Goal: Book appointment/travel/reservation

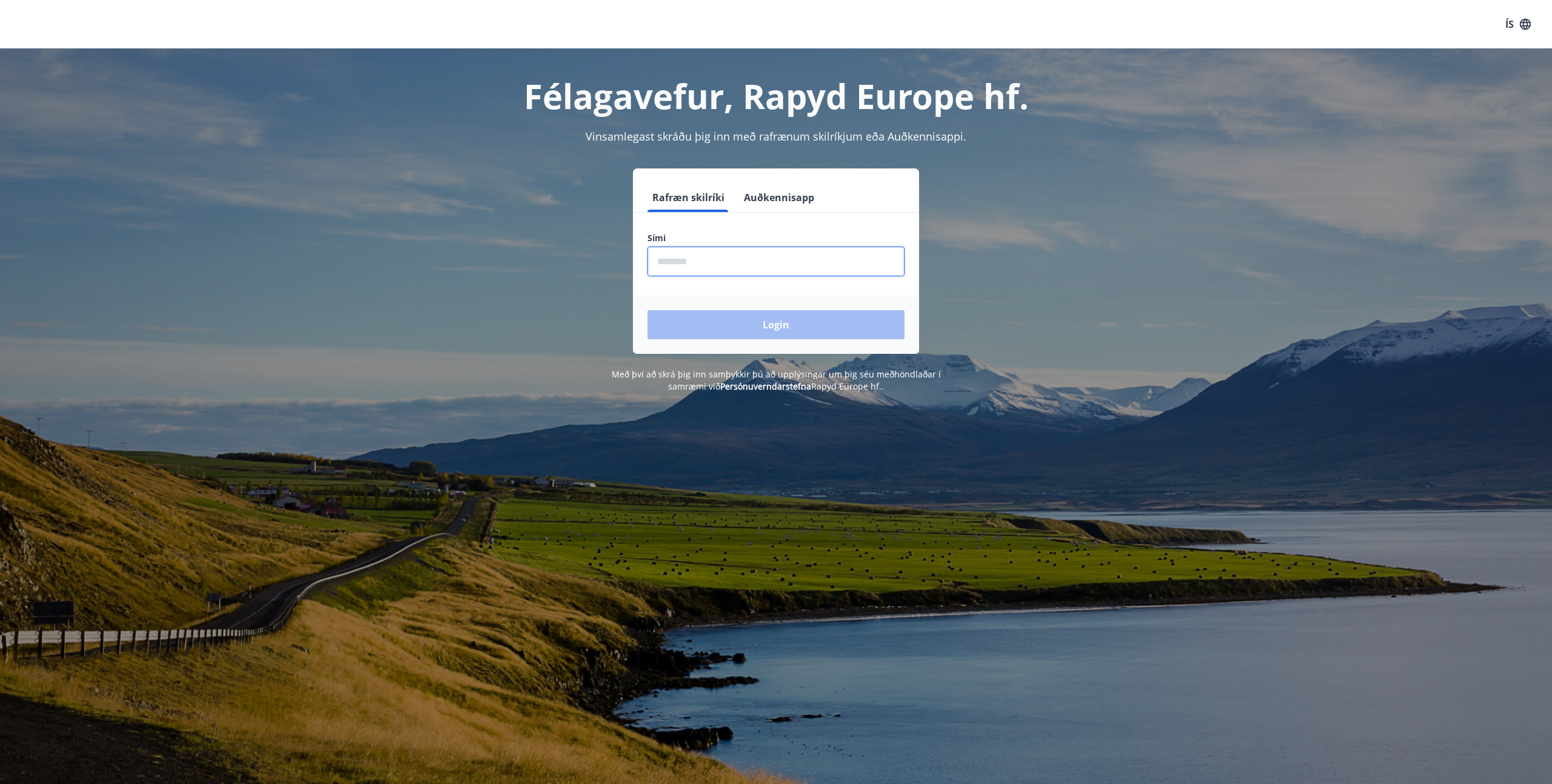
click at [754, 257] on input "phone" at bounding box center [776, 261] width 257 height 30
type input "********"
click at [648, 310] on button "Login" at bounding box center [776, 324] width 257 height 29
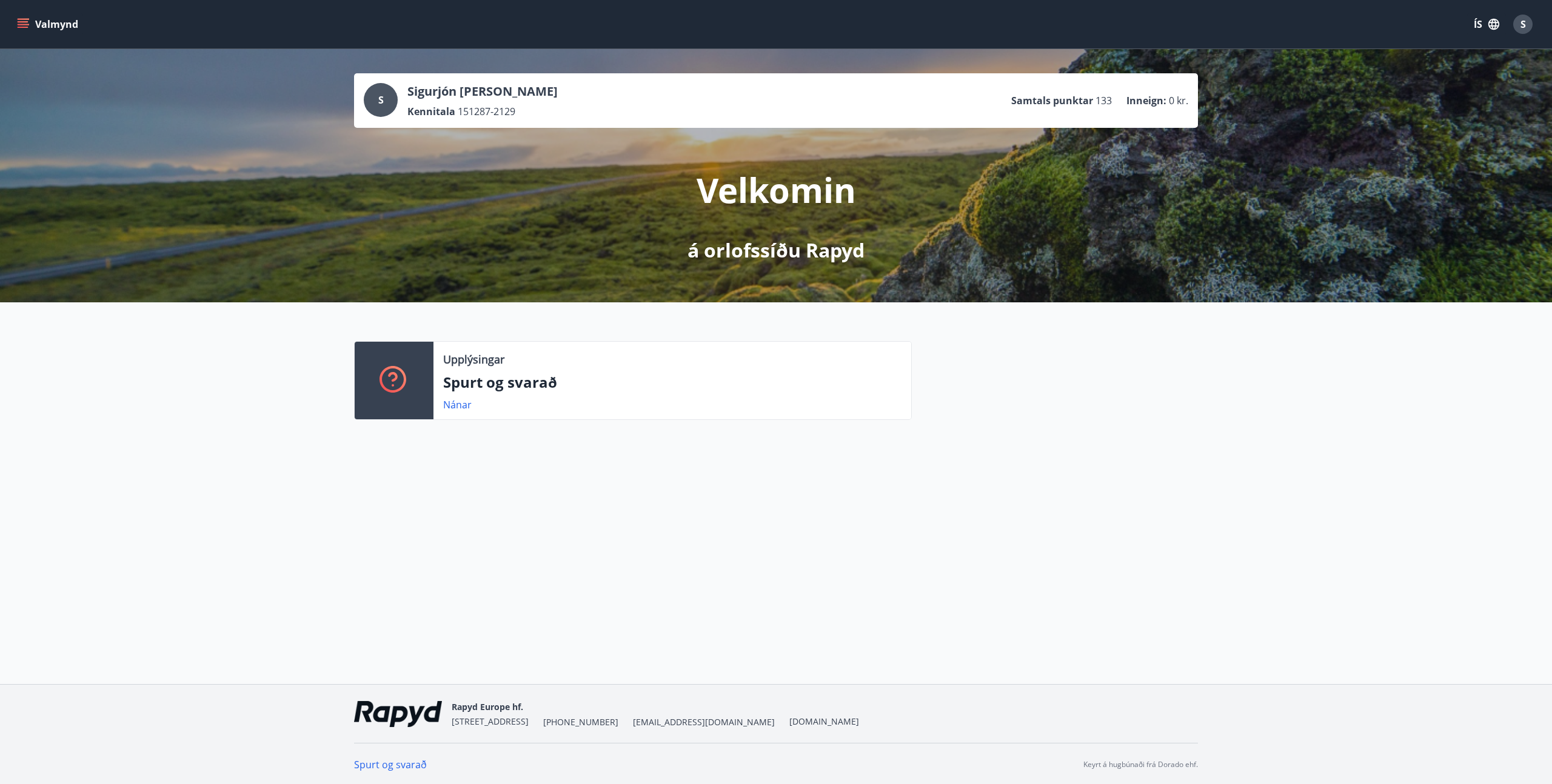
click at [23, 25] on icon "menu" at bounding box center [24, 24] width 13 height 1
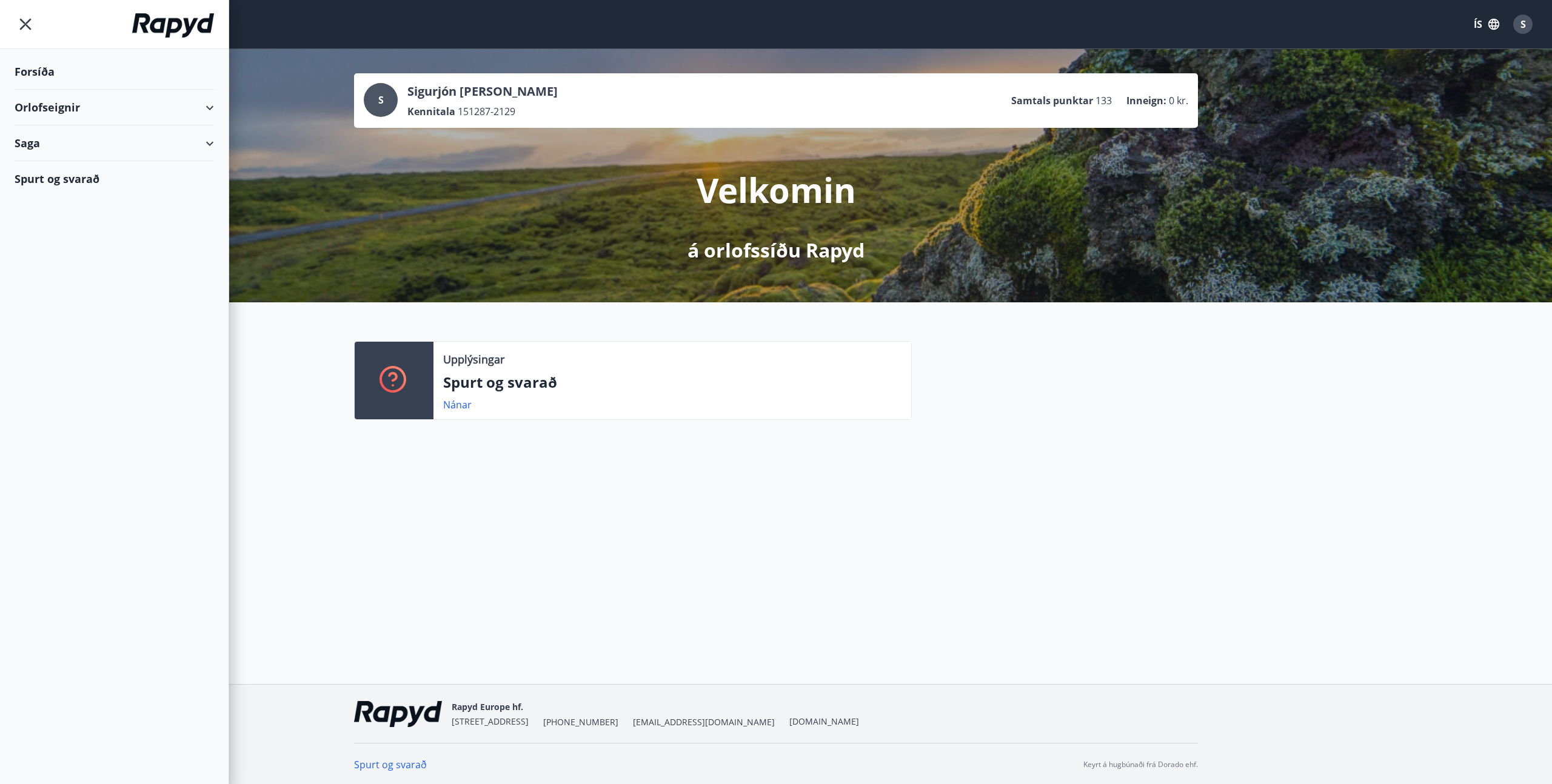
click at [85, 103] on div "Orlofseignir" at bounding box center [114, 107] width 199 height 36
click at [58, 135] on div "Framboð" at bounding box center [114, 138] width 180 height 25
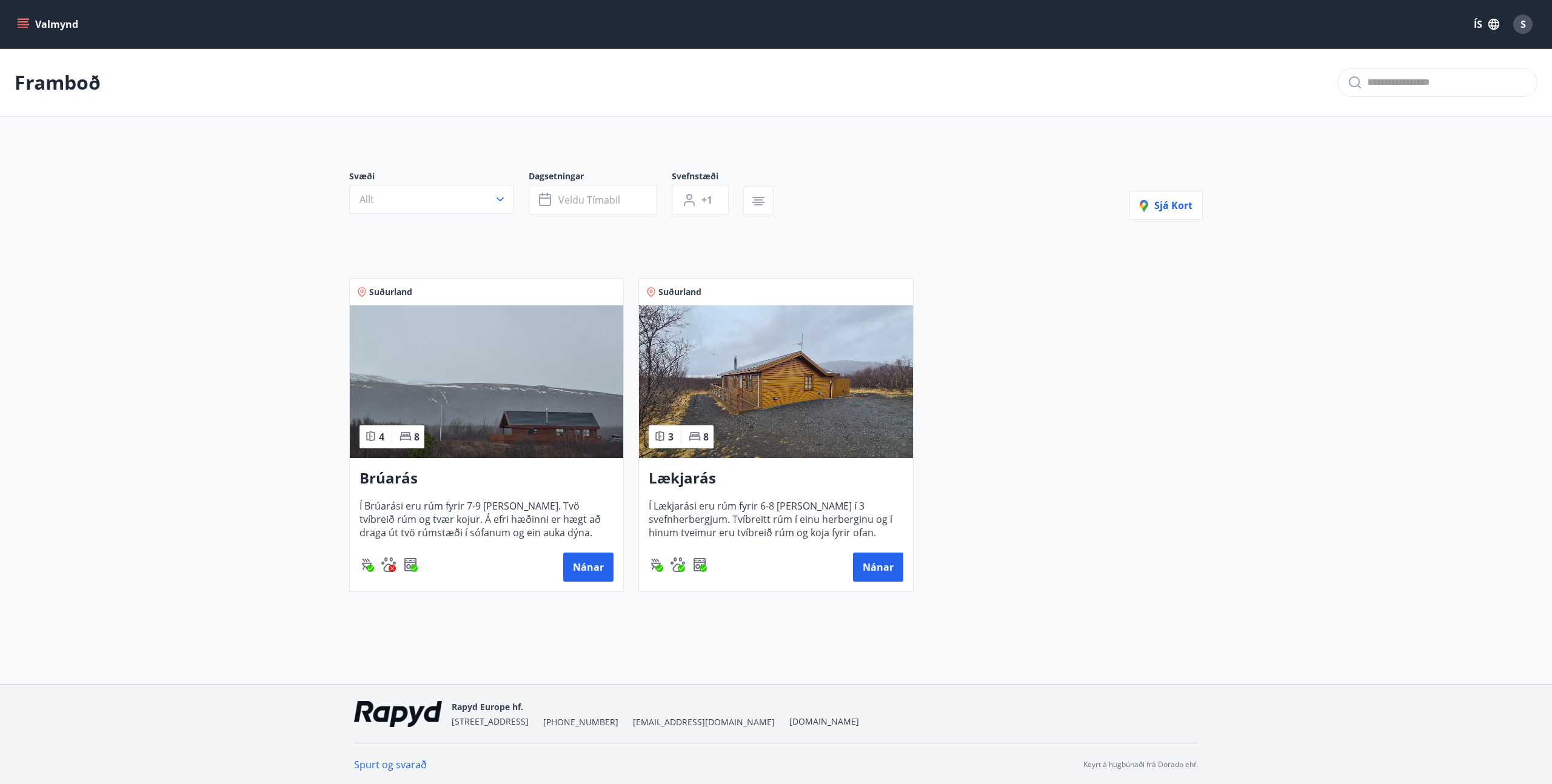
click at [762, 515] on span "Í Lækjarási eru rúm fyrir 6-8 manns í 3 svefnherbergjum. Tvíbreitt rúm í einu h…" at bounding box center [776, 519] width 254 height 40
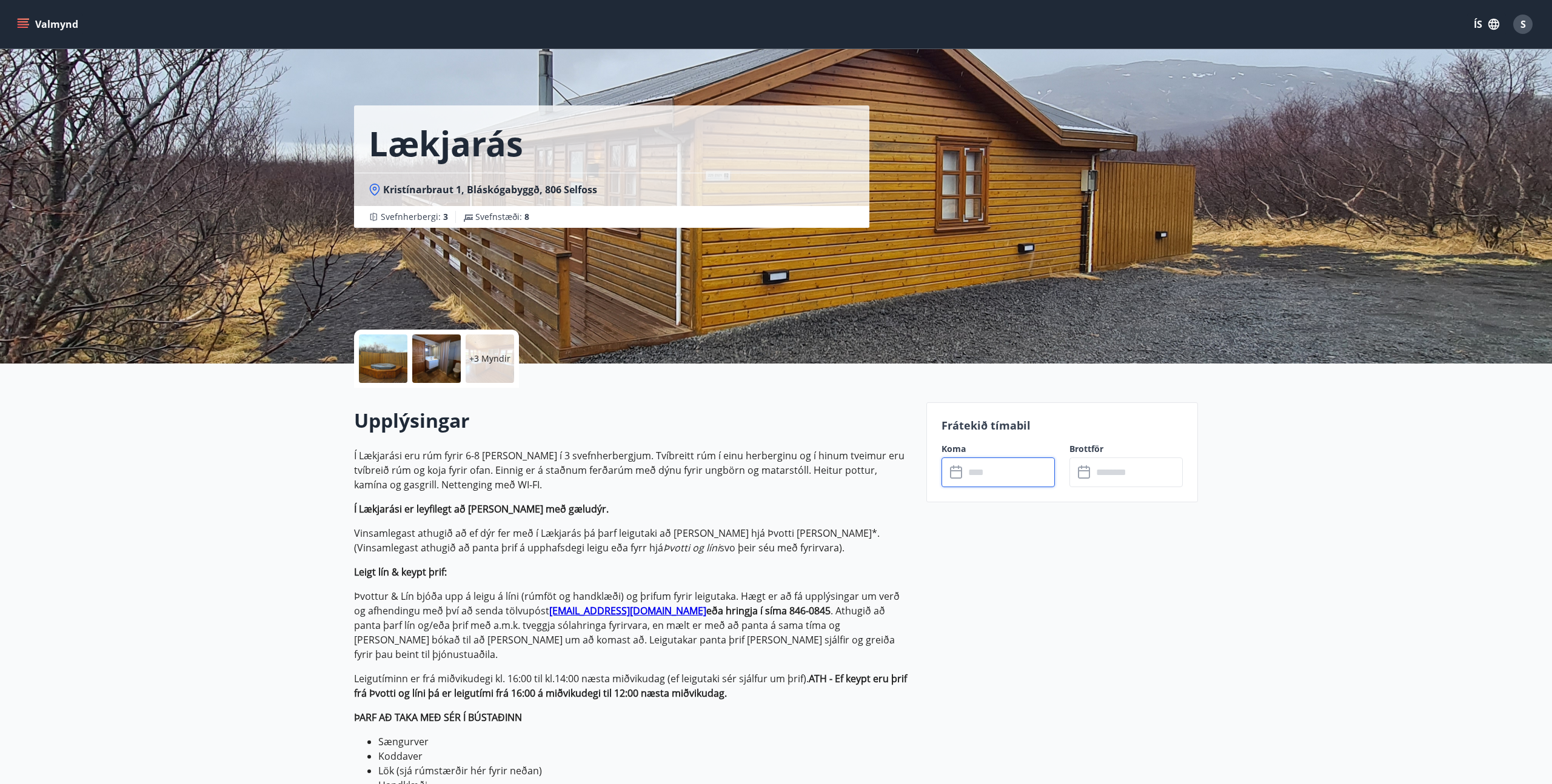
click at [1004, 485] on input "text" at bounding box center [1009, 473] width 90 height 30
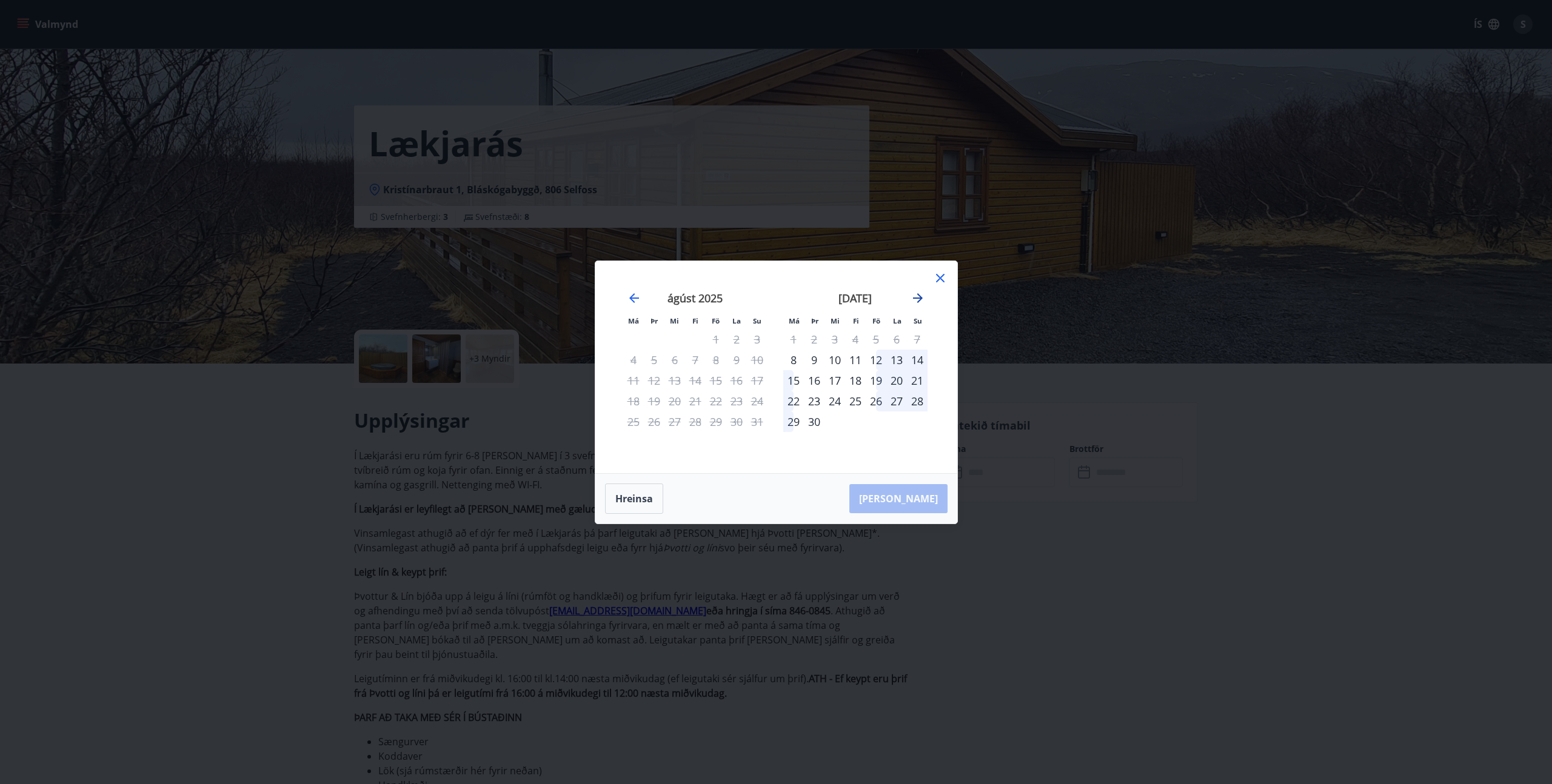
click at [923, 302] on icon "Move forward to switch to the next month." at bounding box center [918, 298] width 15 height 15
click at [916, 304] on icon "Move forward to switch to the next month." at bounding box center [918, 298] width 15 height 15
click at [923, 298] on icon "Move forward to switch to the next month." at bounding box center [918, 298] width 15 height 15
click at [627, 298] on icon "Move backward to switch to the previous month." at bounding box center [634, 298] width 15 height 15
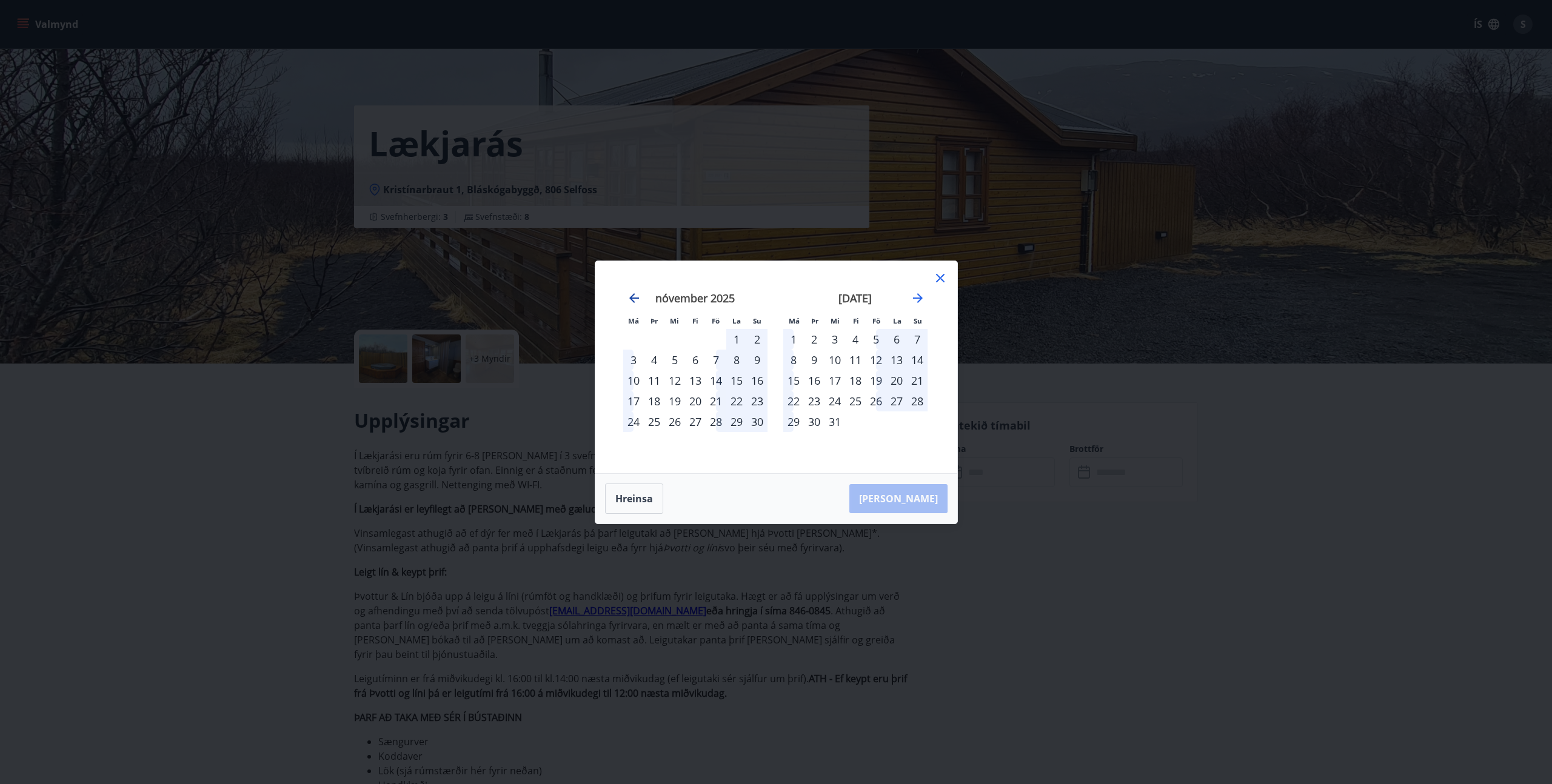
click at [630, 298] on icon "Move backward to switch to the previous month." at bounding box center [634, 298] width 10 height 10
click at [720, 404] on div "26" at bounding box center [716, 401] width 20 height 20
click at [759, 400] on div "28" at bounding box center [757, 401] width 20 height 20
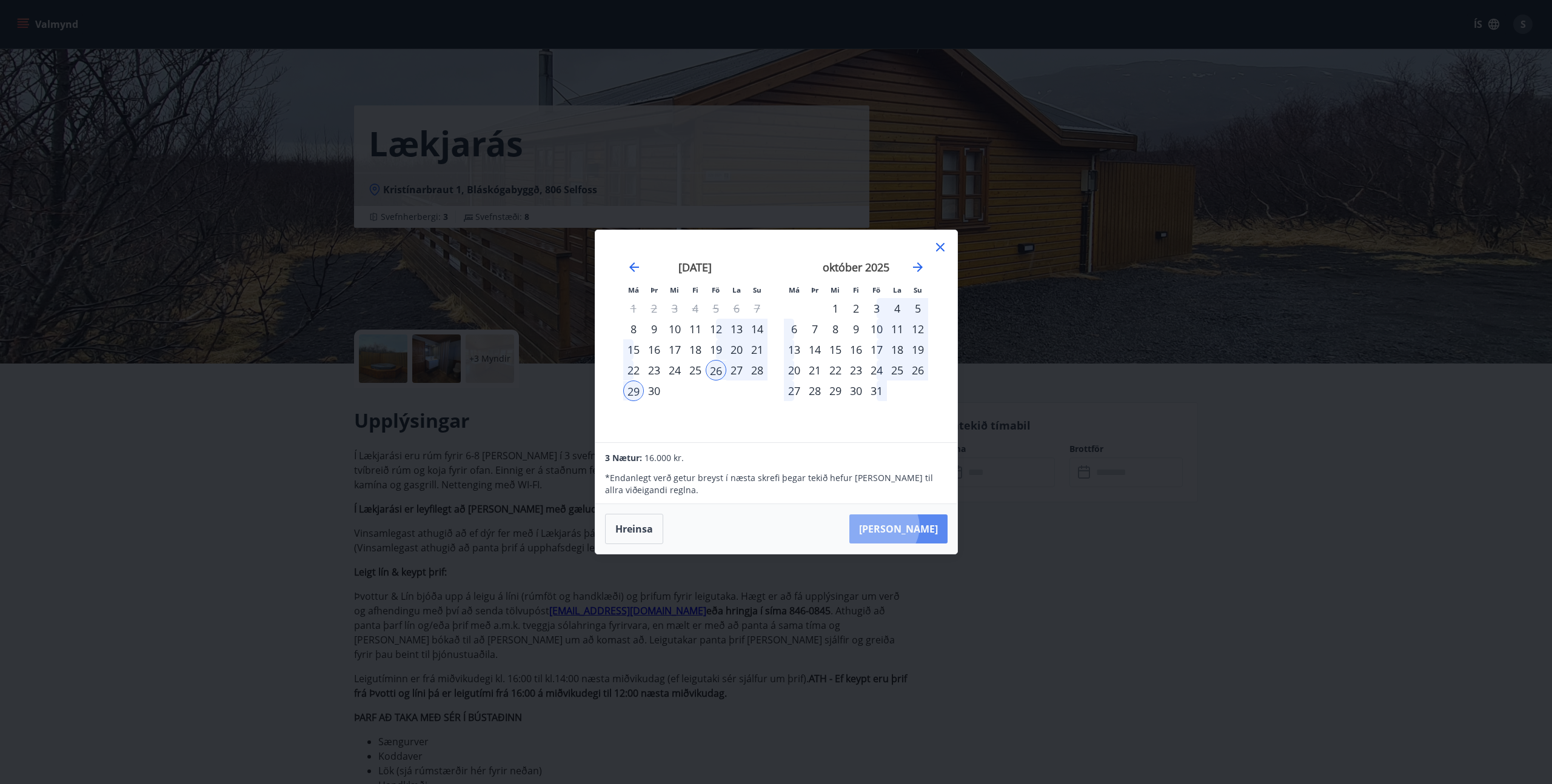
click at [920, 527] on button "Taka Frá" at bounding box center [898, 529] width 98 height 29
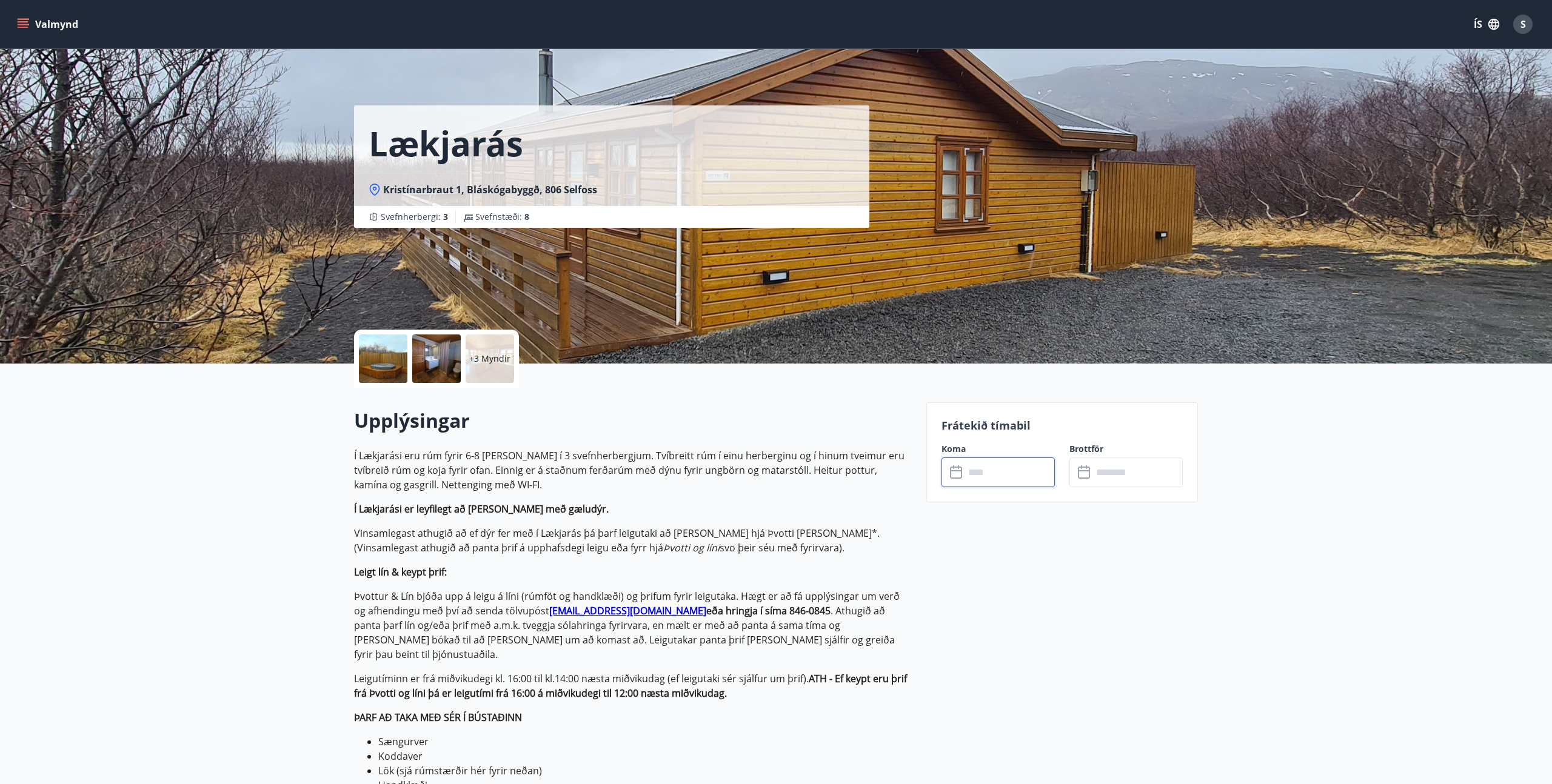
type input "******"
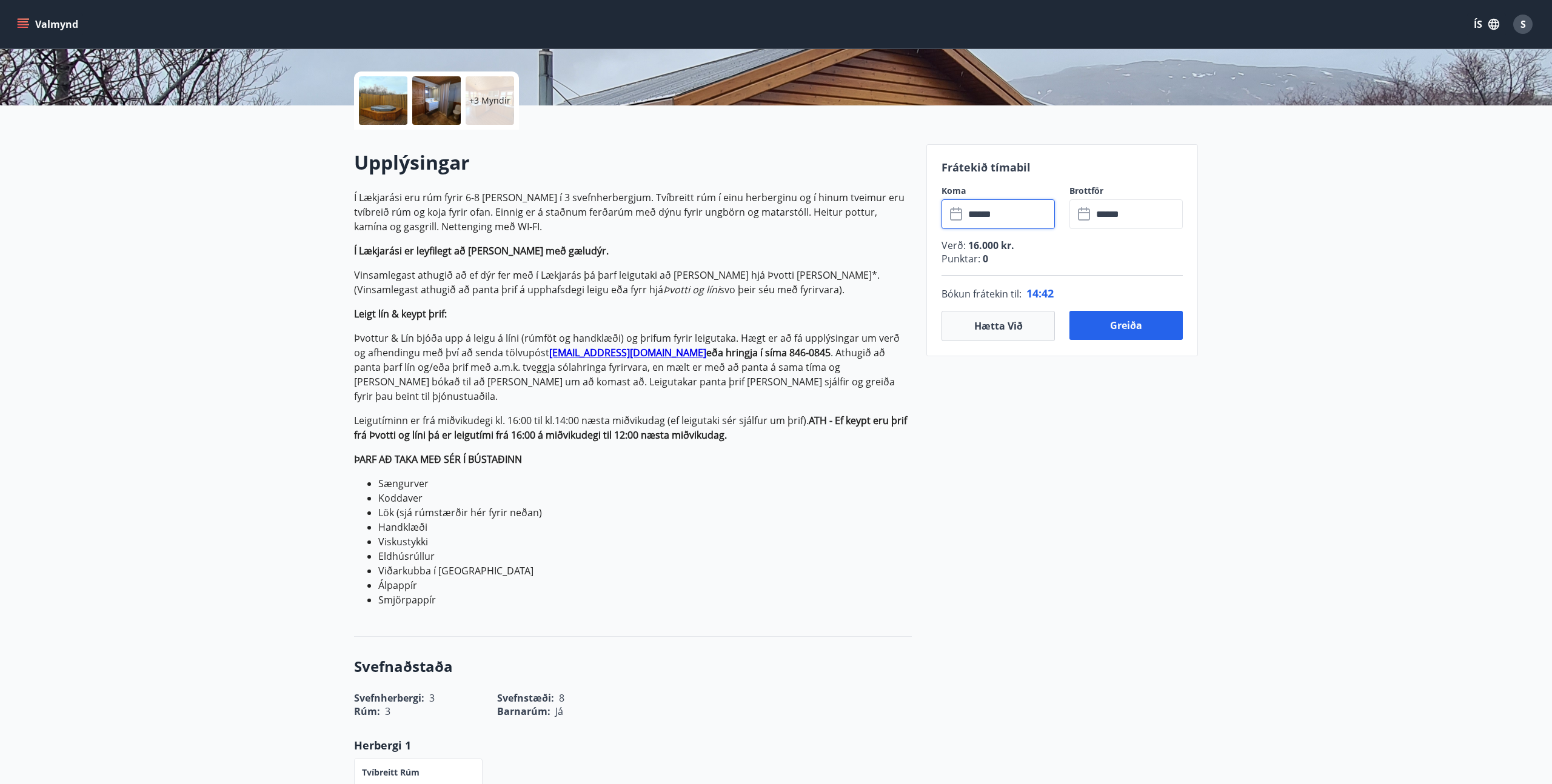
scroll to position [255, 0]
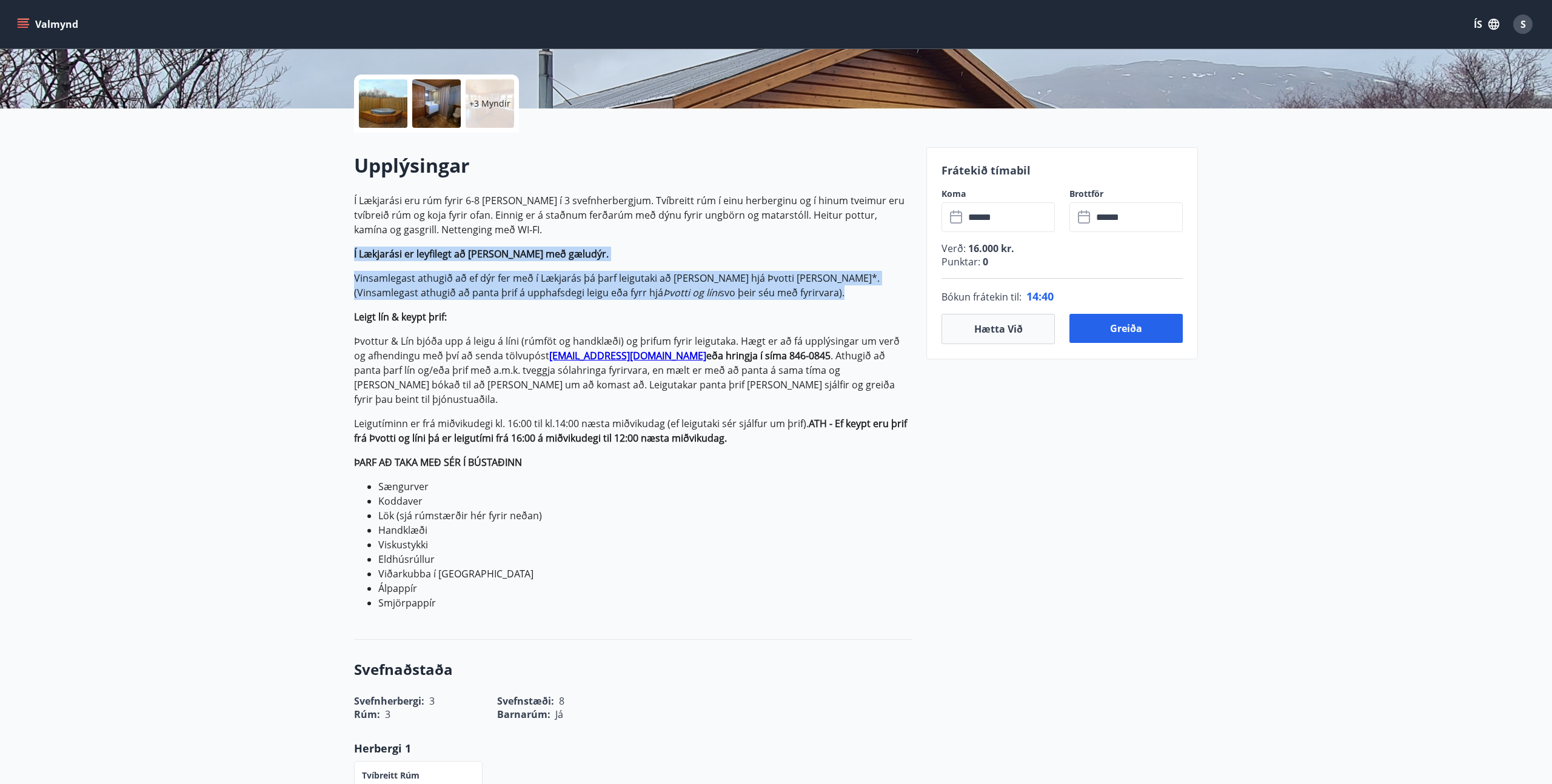
drag, startPoint x: 322, startPoint y: 249, endPoint x: 738, endPoint y: 294, distance: 418.4
click at [738, 294] on p "Vinsamlegast athugið að ef dýr fer með í Lækjarás þá þarf leigutaki að kaupa þr…" at bounding box center [633, 285] width 558 height 29
drag, startPoint x: 544, startPoint y: 275, endPoint x: 336, endPoint y: 254, distance: 209.1
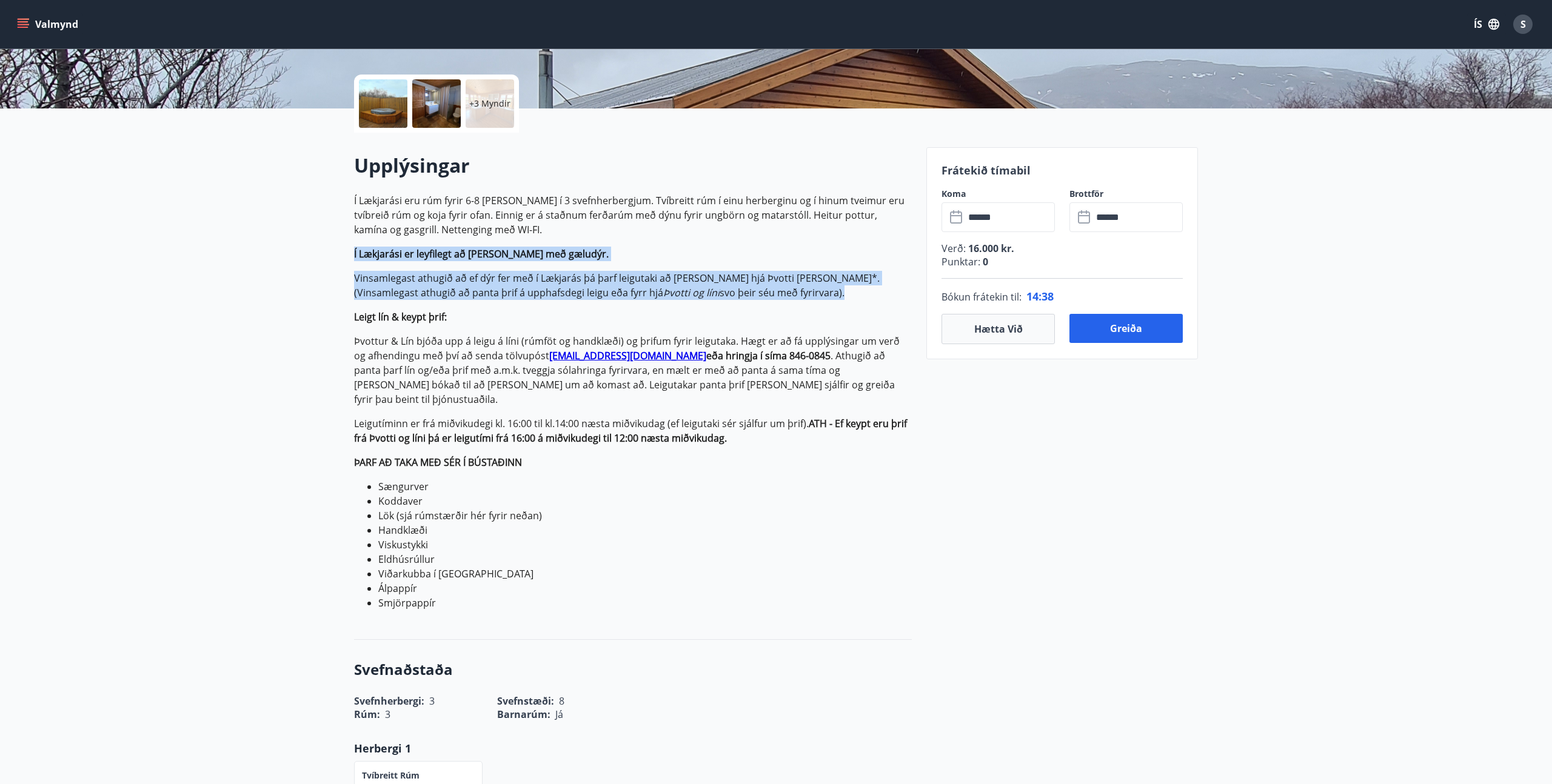
drag, startPoint x: 336, startPoint y: 254, endPoint x: 742, endPoint y: 292, distance: 407.8
click at [742, 292] on p "Vinsamlegast athugið að ef dýr fer með í Lækjarás þá þarf leigutaki að kaupa þr…" at bounding box center [633, 285] width 558 height 29
drag, startPoint x: 477, startPoint y: 251, endPoint x: 344, endPoint y: 237, distance: 133.7
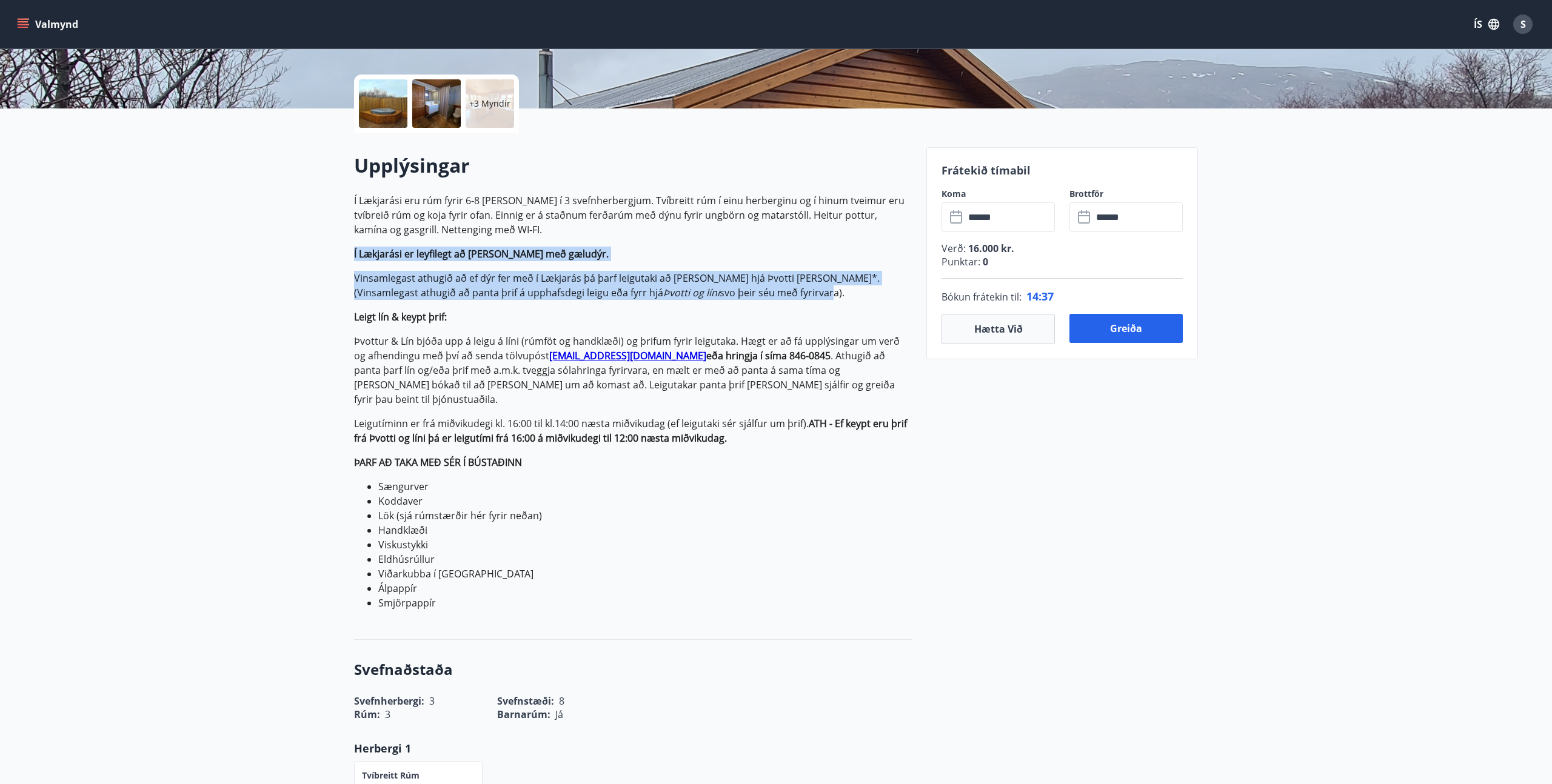
drag, startPoint x: 344, startPoint y: 237, endPoint x: 328, endPoint y: 254, distance: 23.3
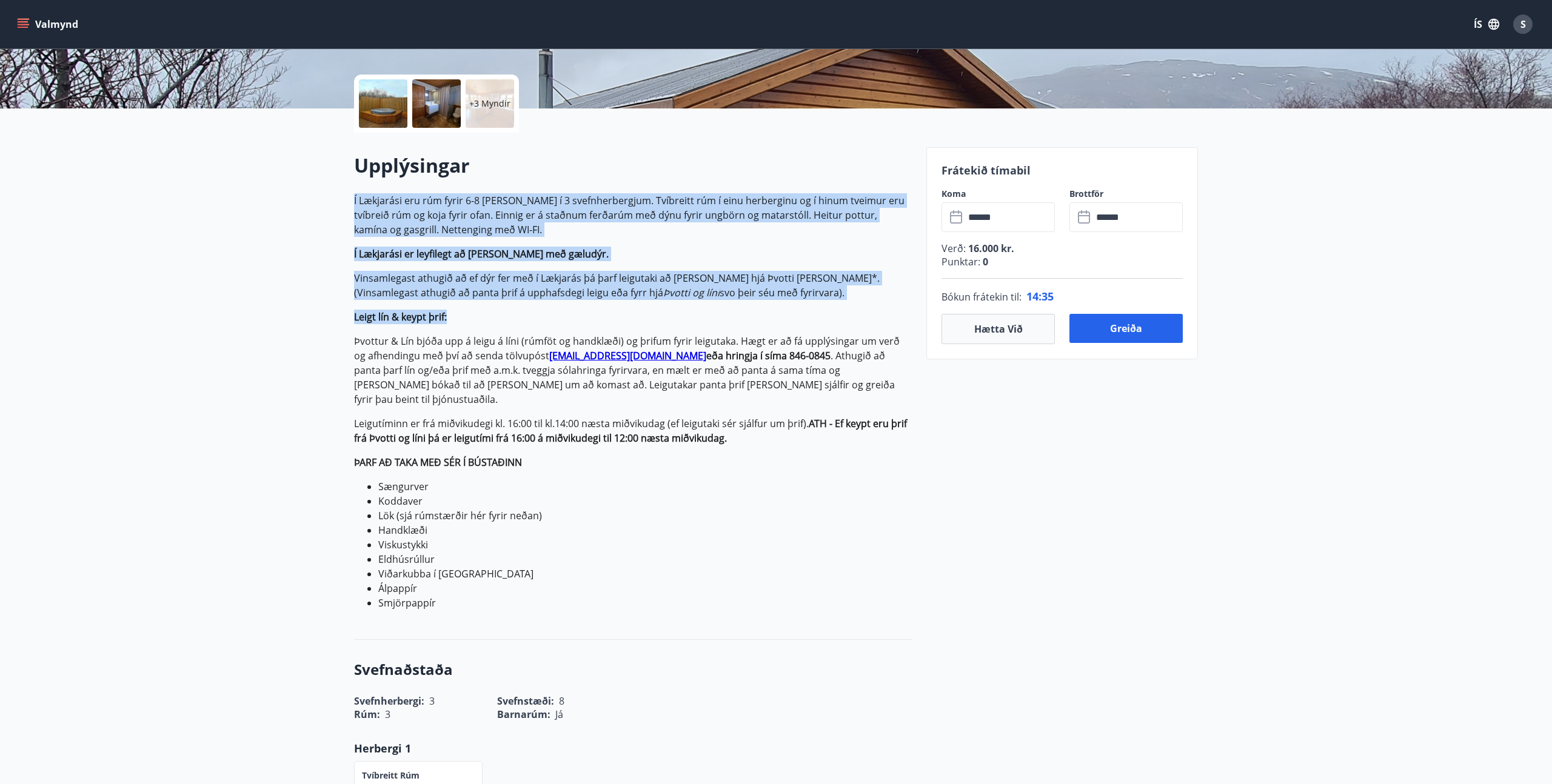
drag, startPoint x: 332, startPoint y: 205, endPoint x: 750, endPoint y: 317, distance: 432.7
click at [750, 317] on p "Leigt lín & keypt þrif:" at bounding box center [633, 317] width 558 height 15
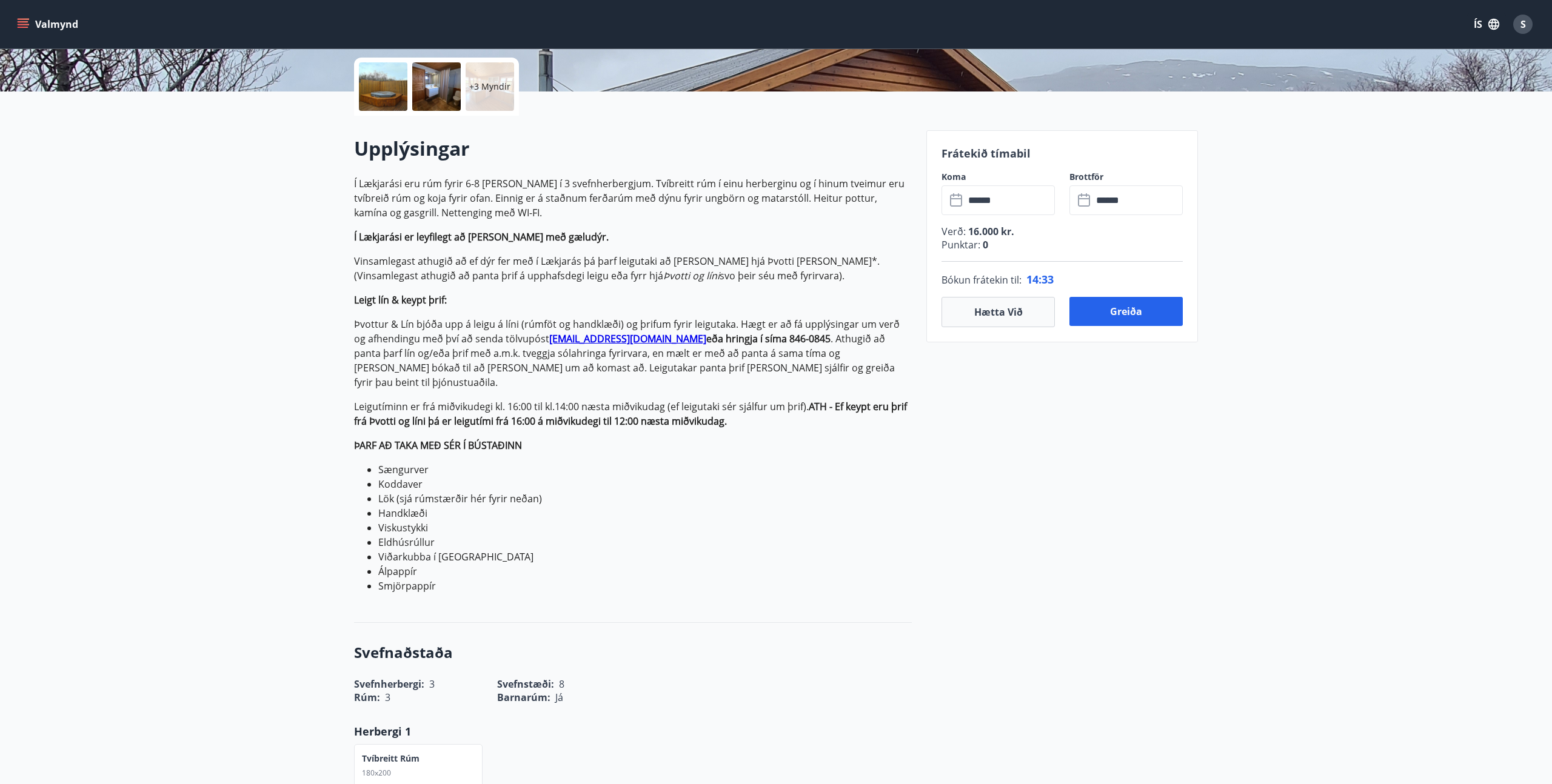
scroll to position [271, 0]
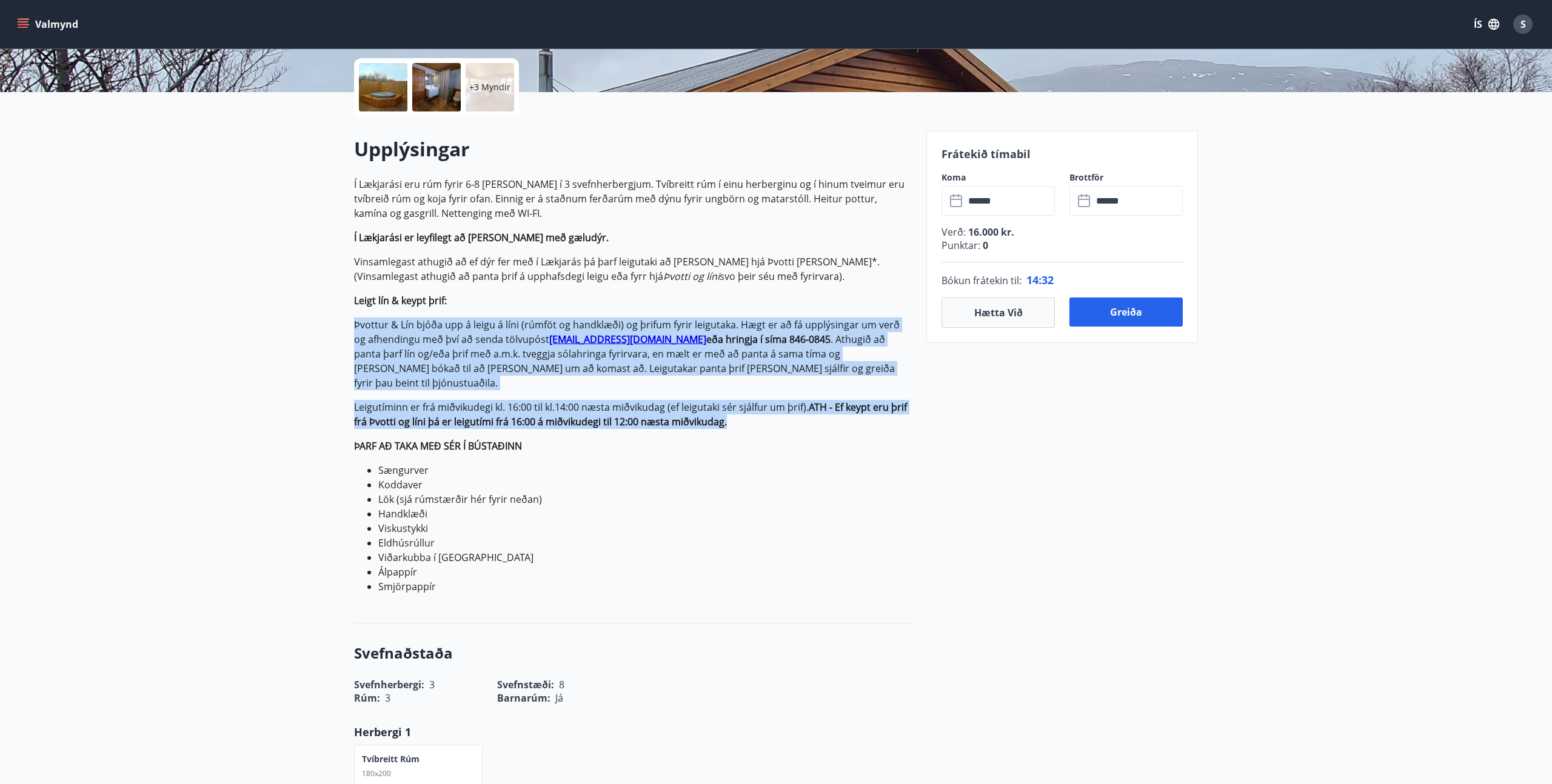
drag, startPoint x: 336, startPoint y: 326, endPoint x: 881, endPoint y: 413, distance: 551.9
click at [881, 413] on p "Leigutíminn er frá miðvikudegi kl. 16:00 til kl.14:00 næsta miðvikudag (ef leig…" at bounding box center [633, 414] width 558 height 29
drag, startPoint x: 881, startPoint y: 413, endPoint x: 328, endPoint y: 299, distance: 564.6
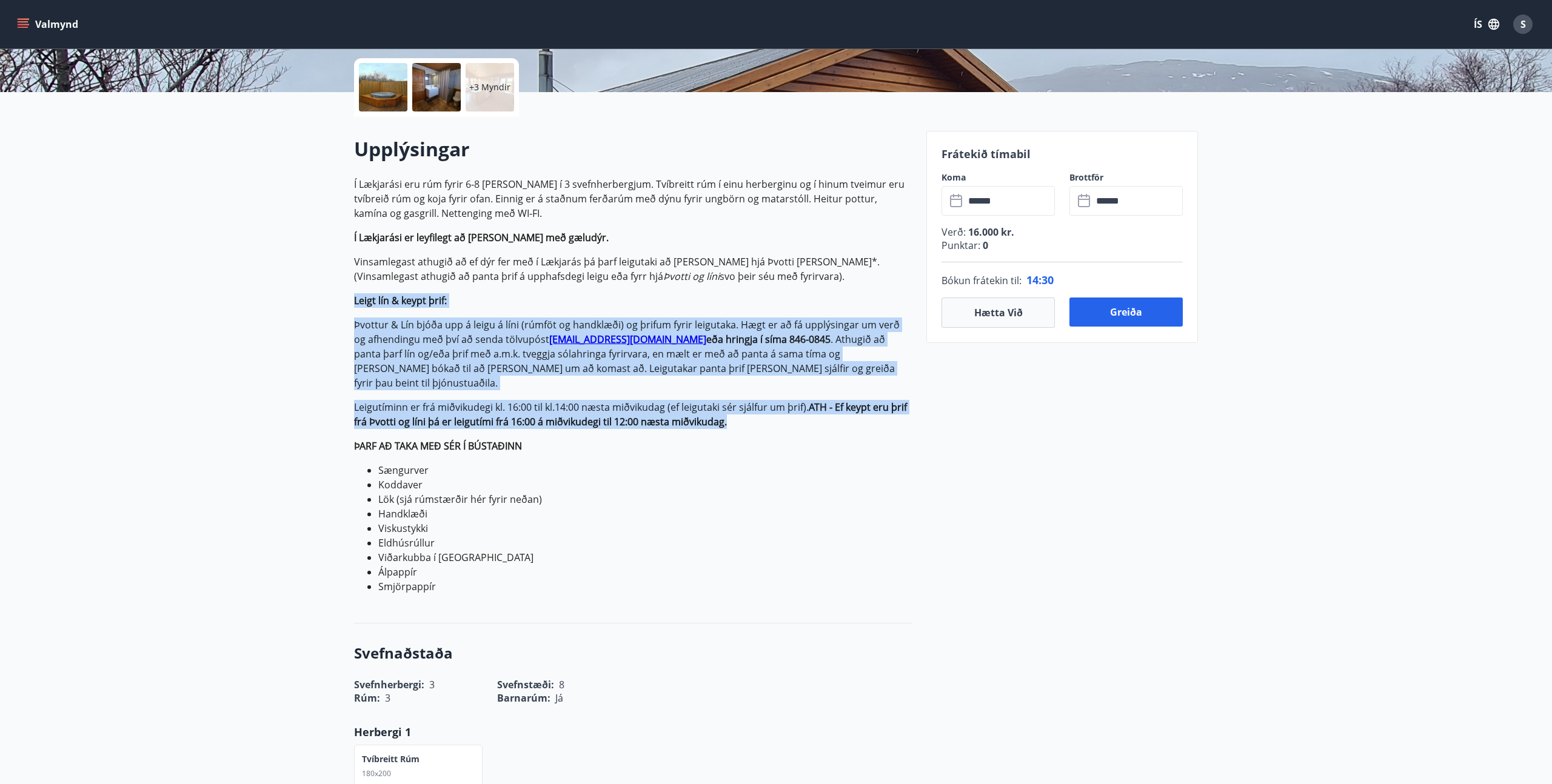
drag, startPoint x: 342, startPoint y: 304, endPoint x: 768, endPoint y: 421, distance: 441.8
click at [768, 421] on p "Í Lækjarási eru rúm fyrir 6-8 manns í 3 svefnherbergjum. Tvíbreitt rúm í einu h…" at bounding box center [633, 386] width 558 height 417
drag, startPoint x: 486, startPoint y: 350, endPoint x: 336, endPoint y: 302, distance: 157.5
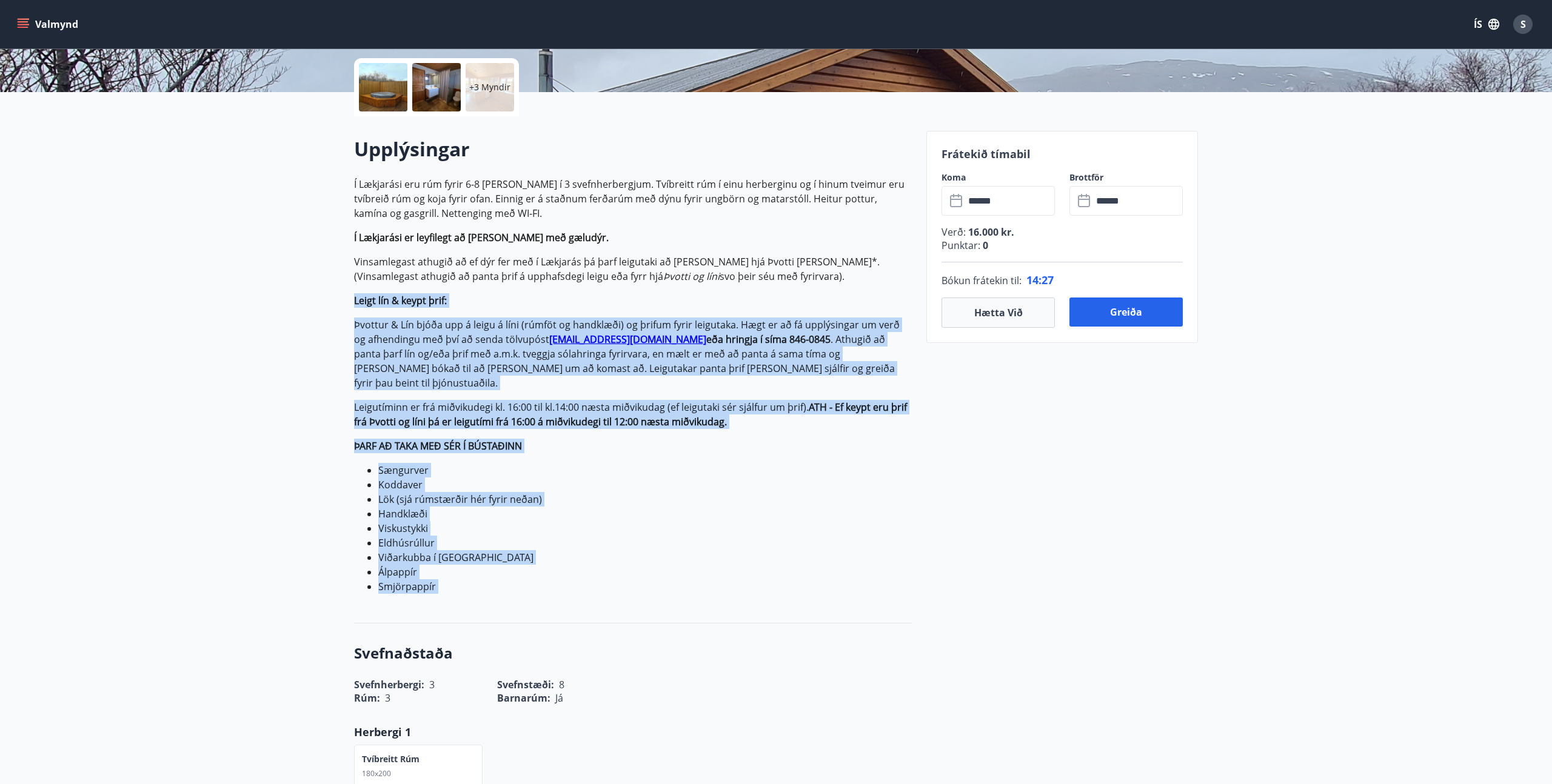
drag, startPoint x: 336, startPoint y: 302, endPoint x: 802, endPoint y: 578, distance: 541.6
click at [802, 579] on li "Smjörpappír" at bounding box center [644, 586] width 533 height 15
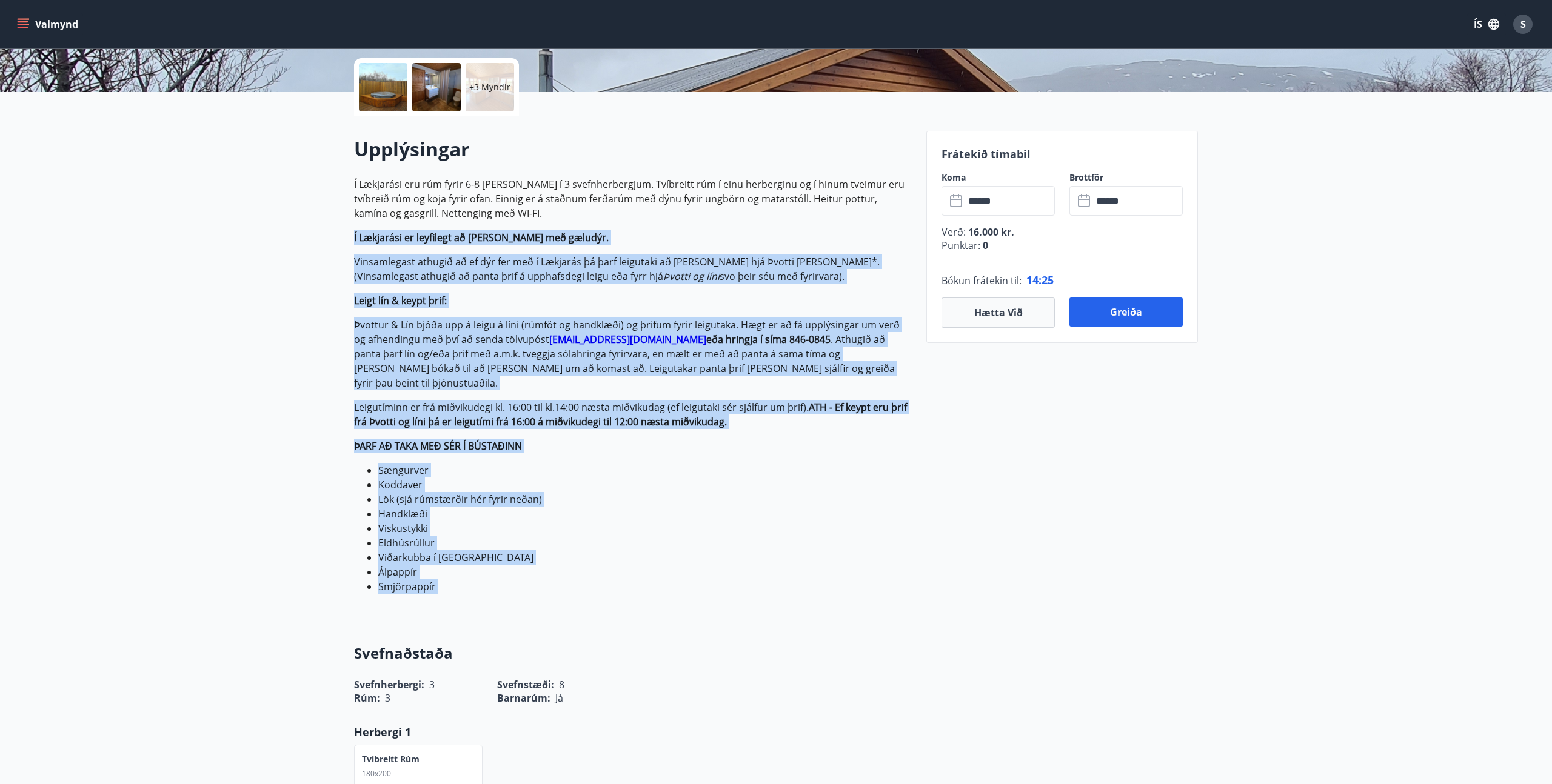
drag, startPoint x: 802, startPoint y: 578, endPoint x: 326, endPoint y: 229, distance: 590.2
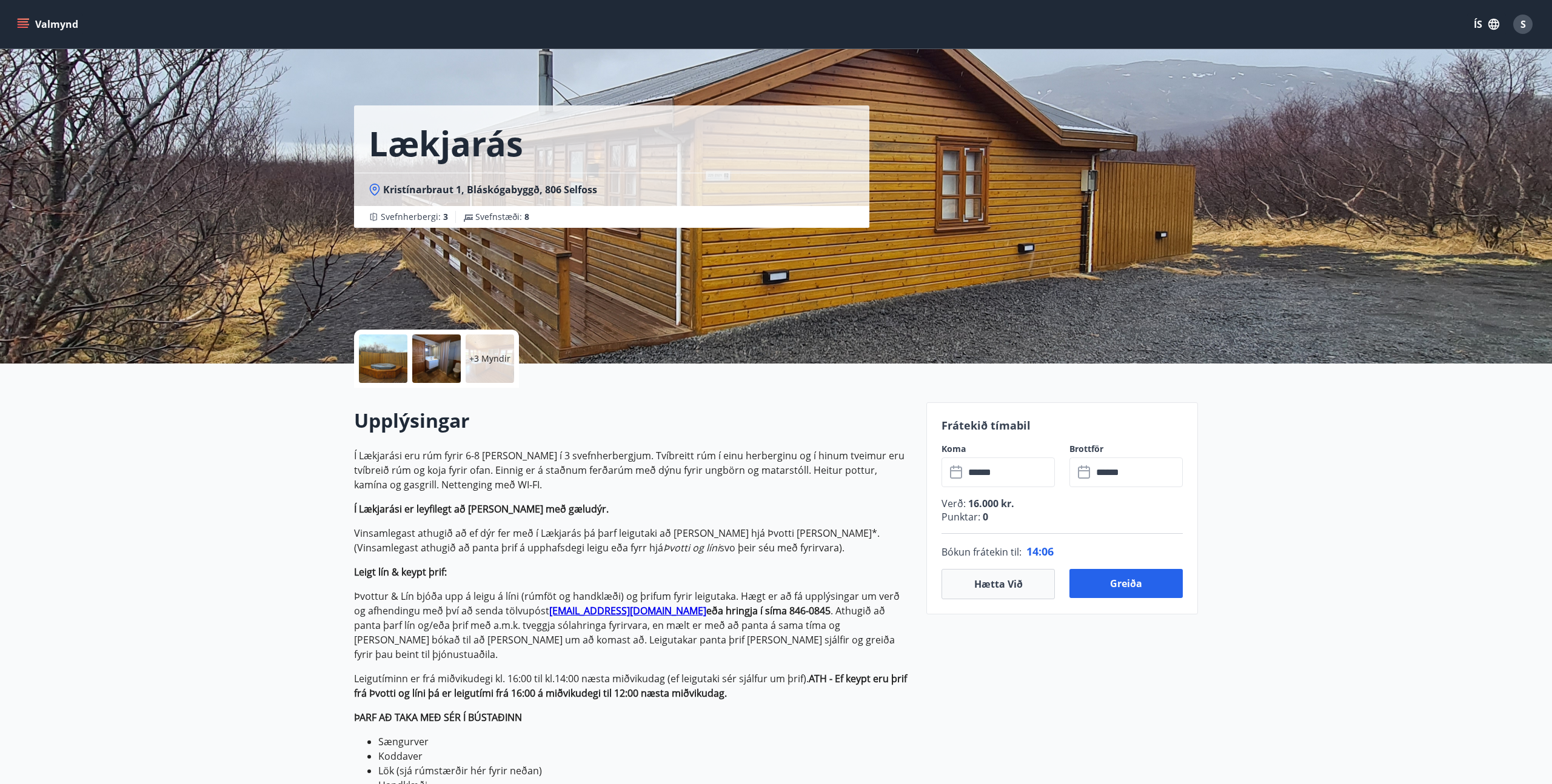
scroll to position [2, 0]
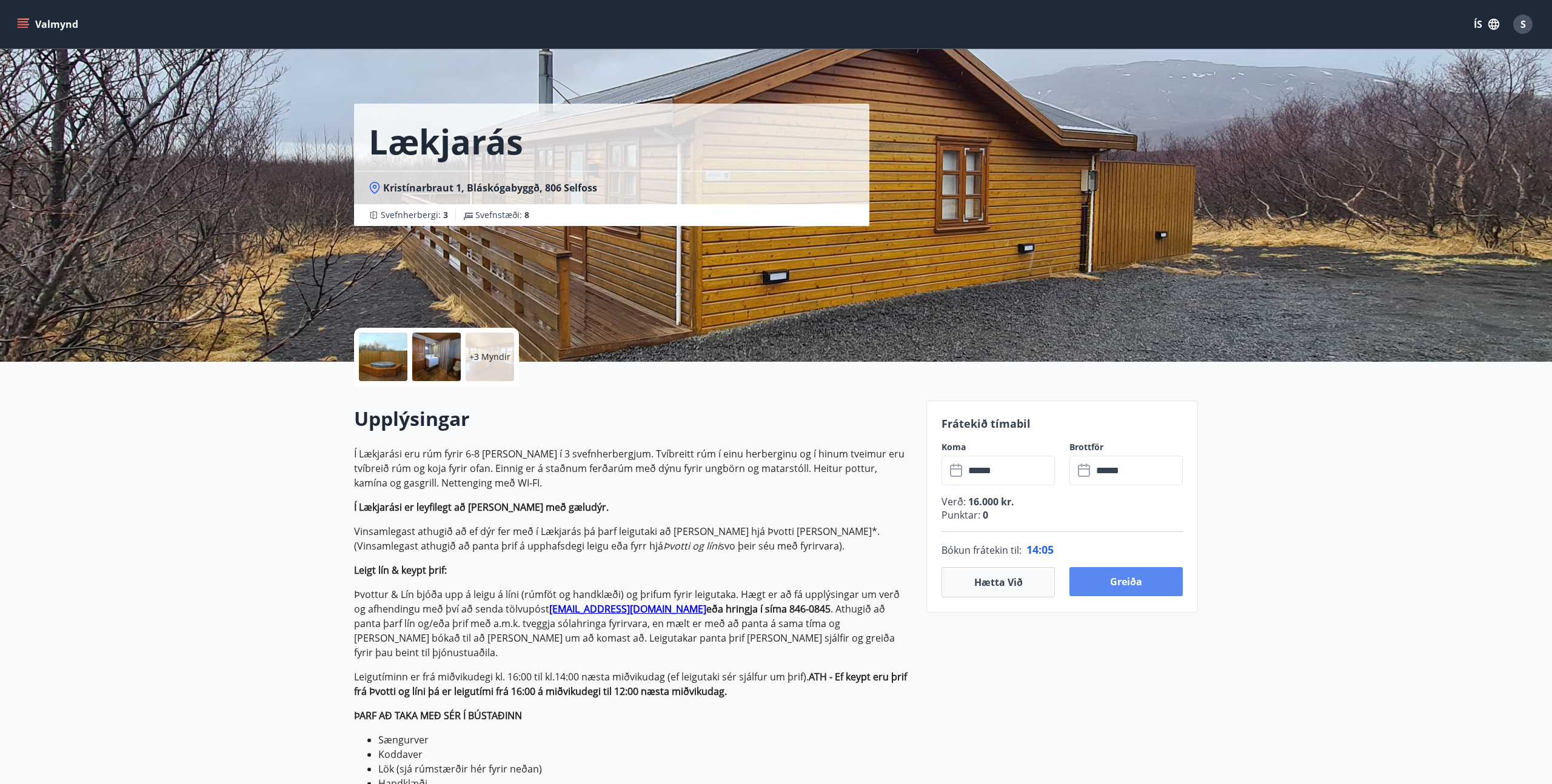
click at [1128, 582] on button "Greiða" at bounding box center [1126, 581] width 113 height 29
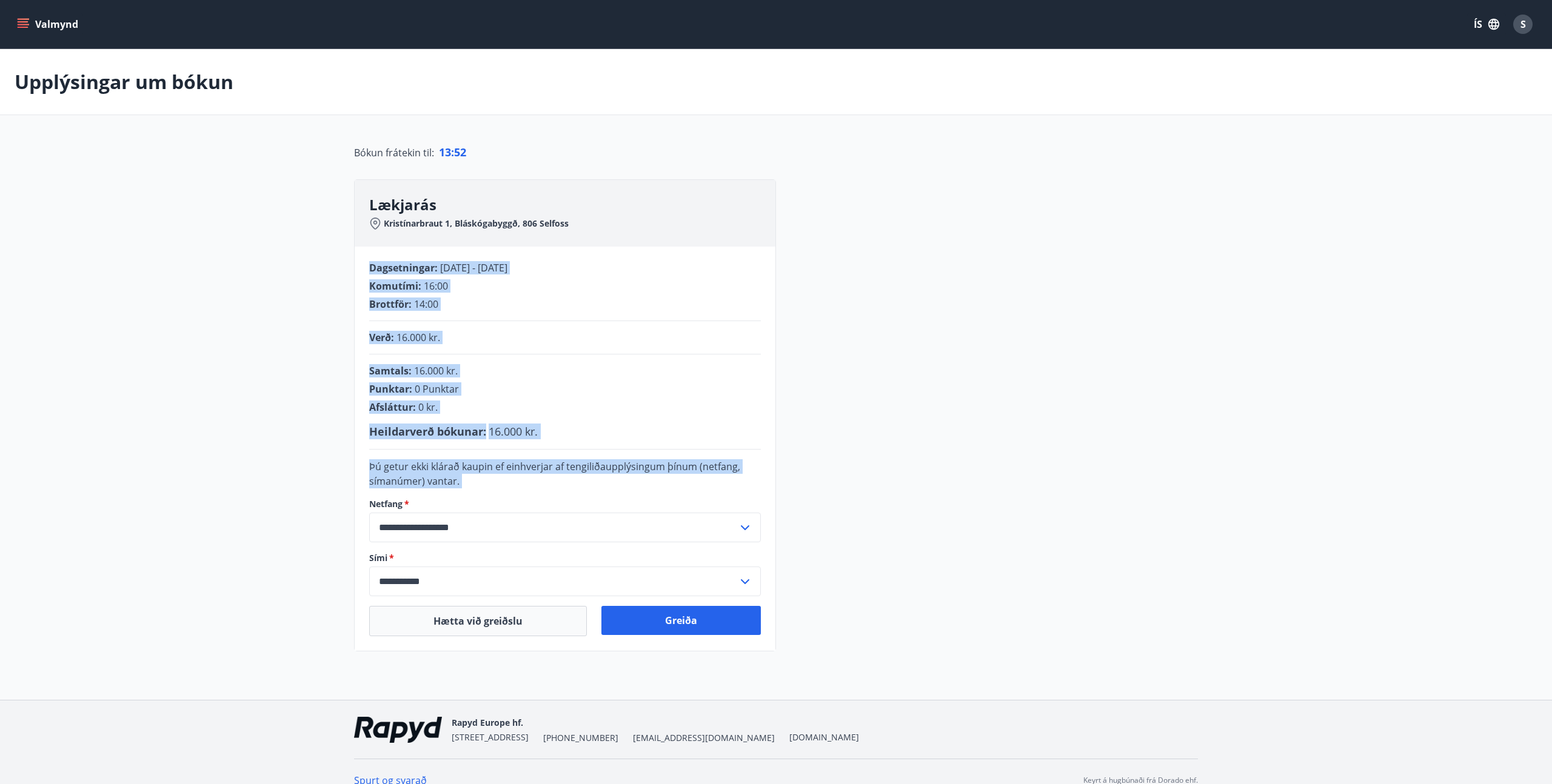
drag, startPoint x: 374, startPoint y: 400, endPoint x: 314, endPoint y: 320, distance: 100.0
click at [314, 320] on main "**********" at bounding box center [776, 350] width 1552 height 602
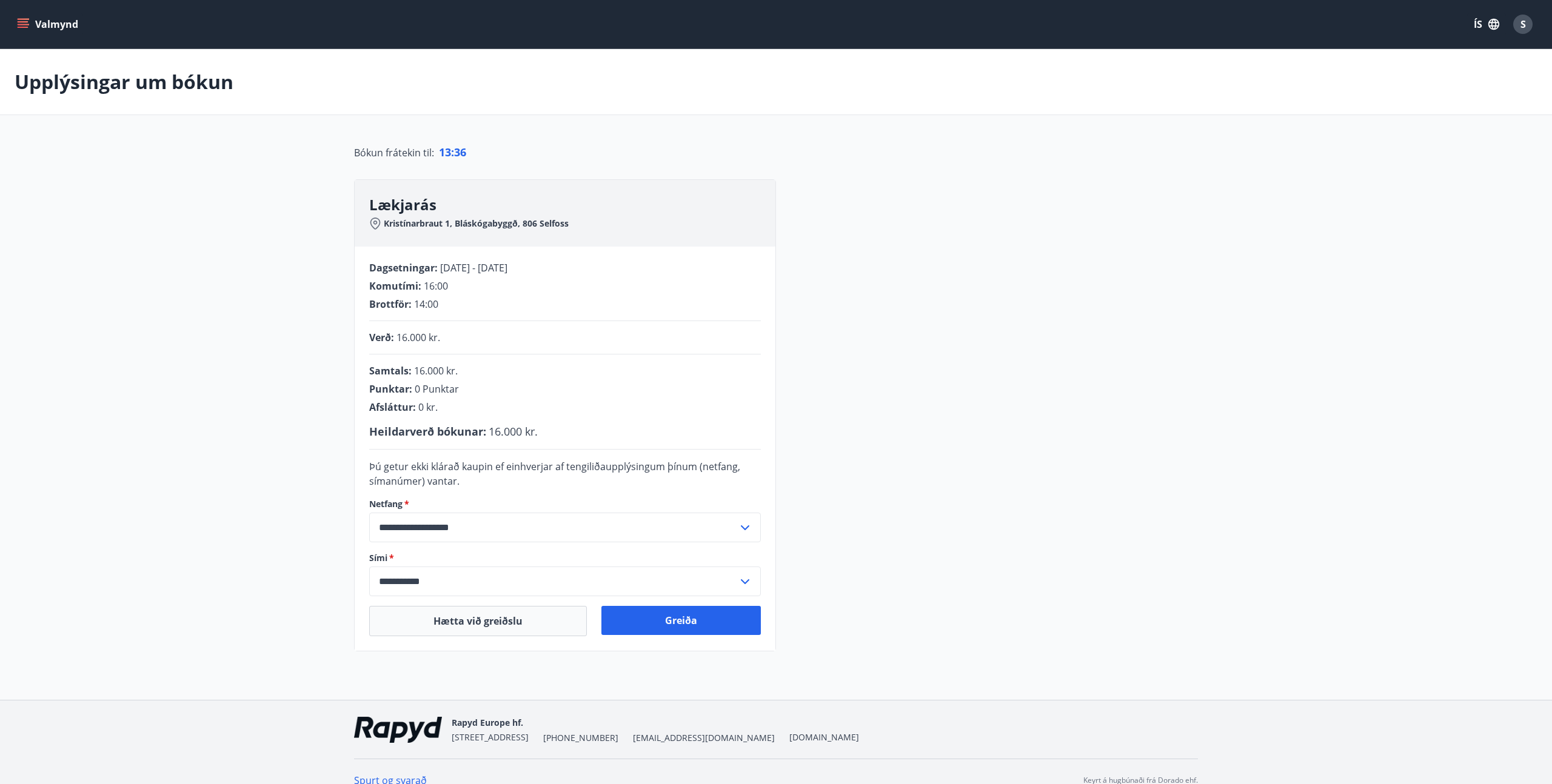
scroll to position [18, 0]
